Goal: Communication & Community: Answer question/provide support

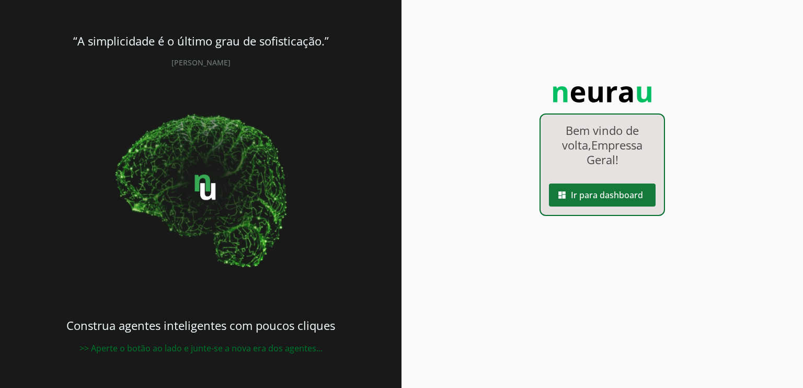
click at [598, 192] on span at bounding box center [602, 194] width 107 height 25
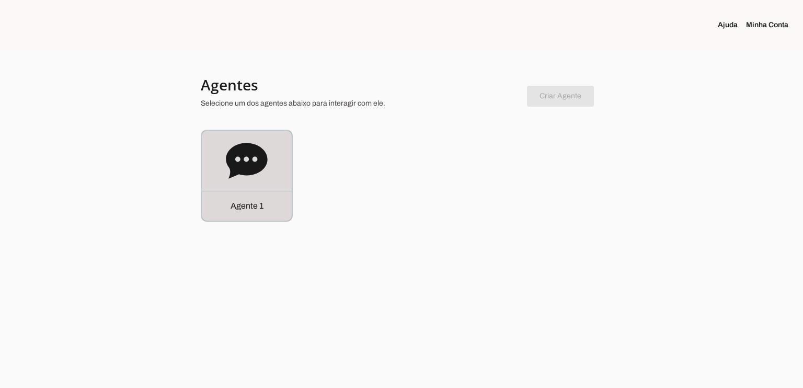
click at [255, 162] on icon at bounding box center [246, 161] width 41 height 36
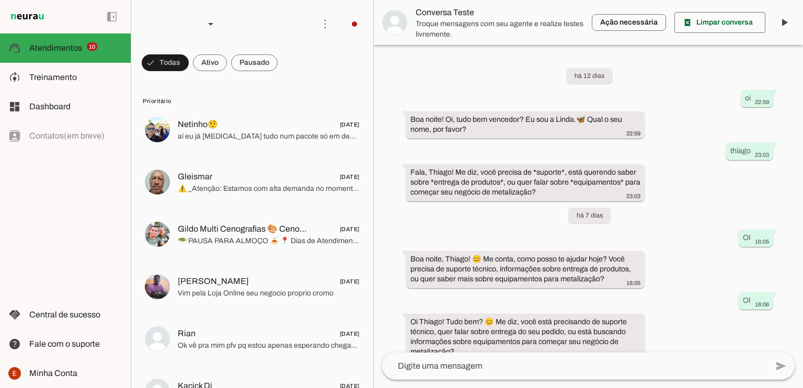
scroll to position [1027, 0]
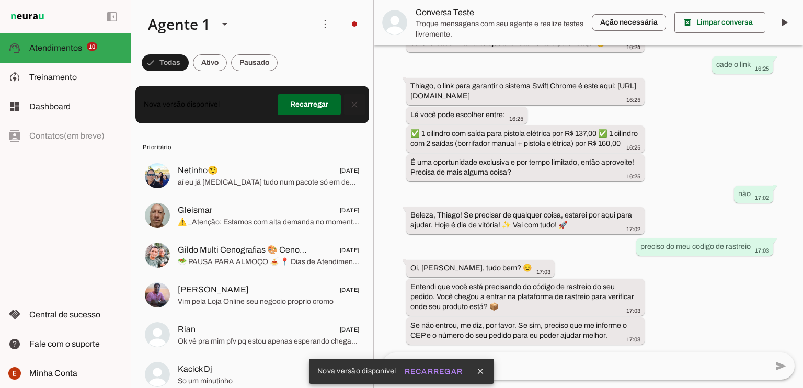
click at [350, 108] on span at bounding box center [354, 104] width 25 height 25
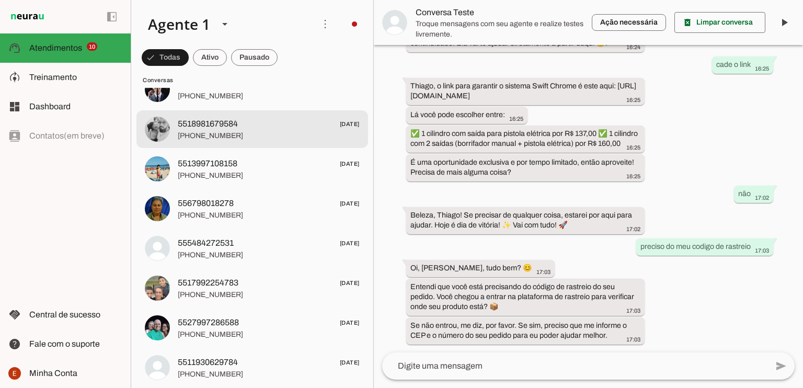
scroll to position [2926, 0]
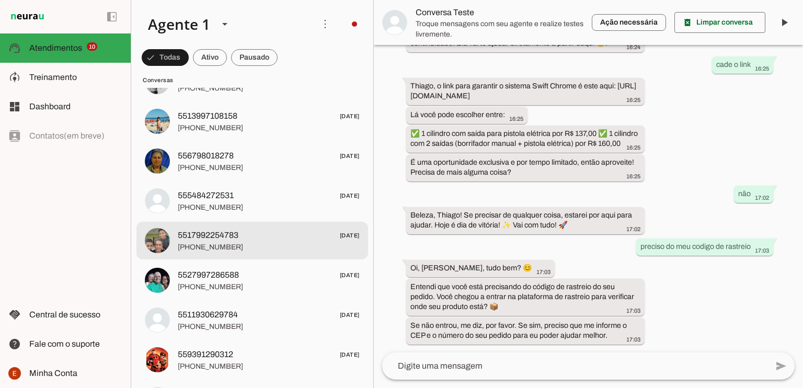
click at [301, 248] on span "[PHONE_NUMBER]" at bounding box center [269, 247] width 182 height 10
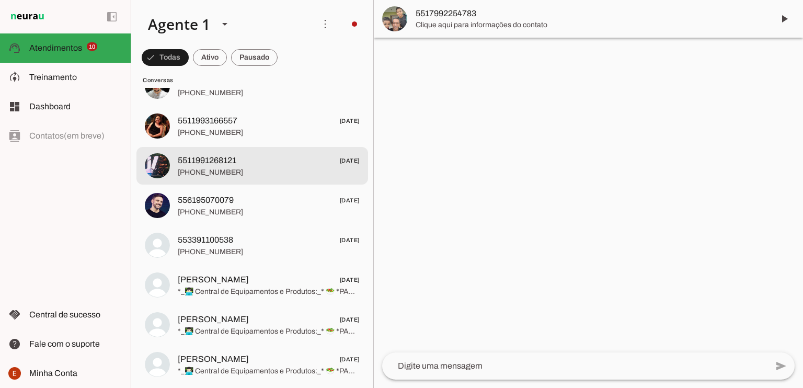
scroll to position [3808, 0]
